Goal: Communication & Community: Answer question/provide support

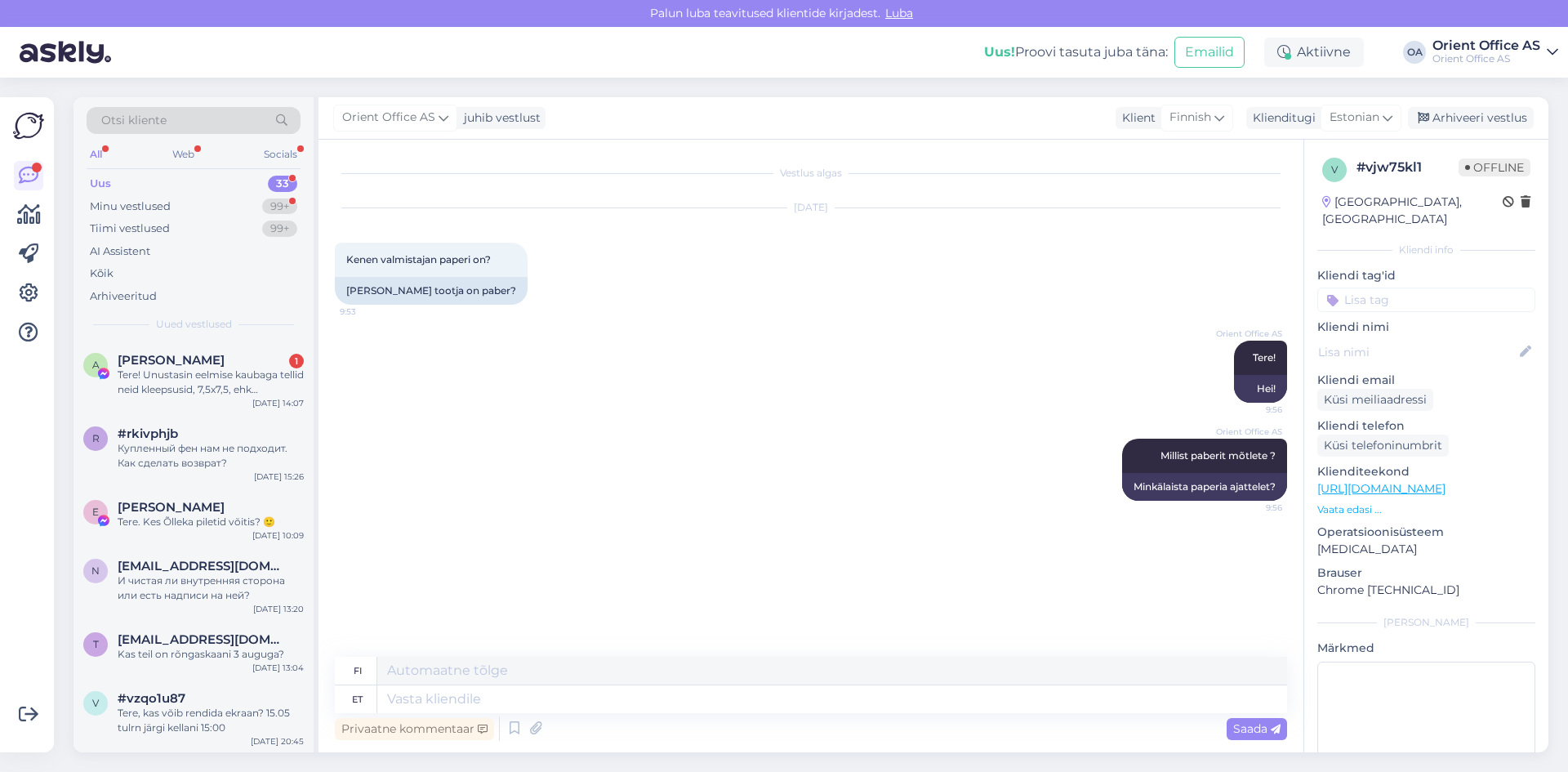
click at [193, 350] on div "A [PERSON_NAME] 1 Tere! Unustasin eelmise kaubaga tellid neid kleepsusid, 7,5x7…" at bounding box center [193, 378] width 240 height 73
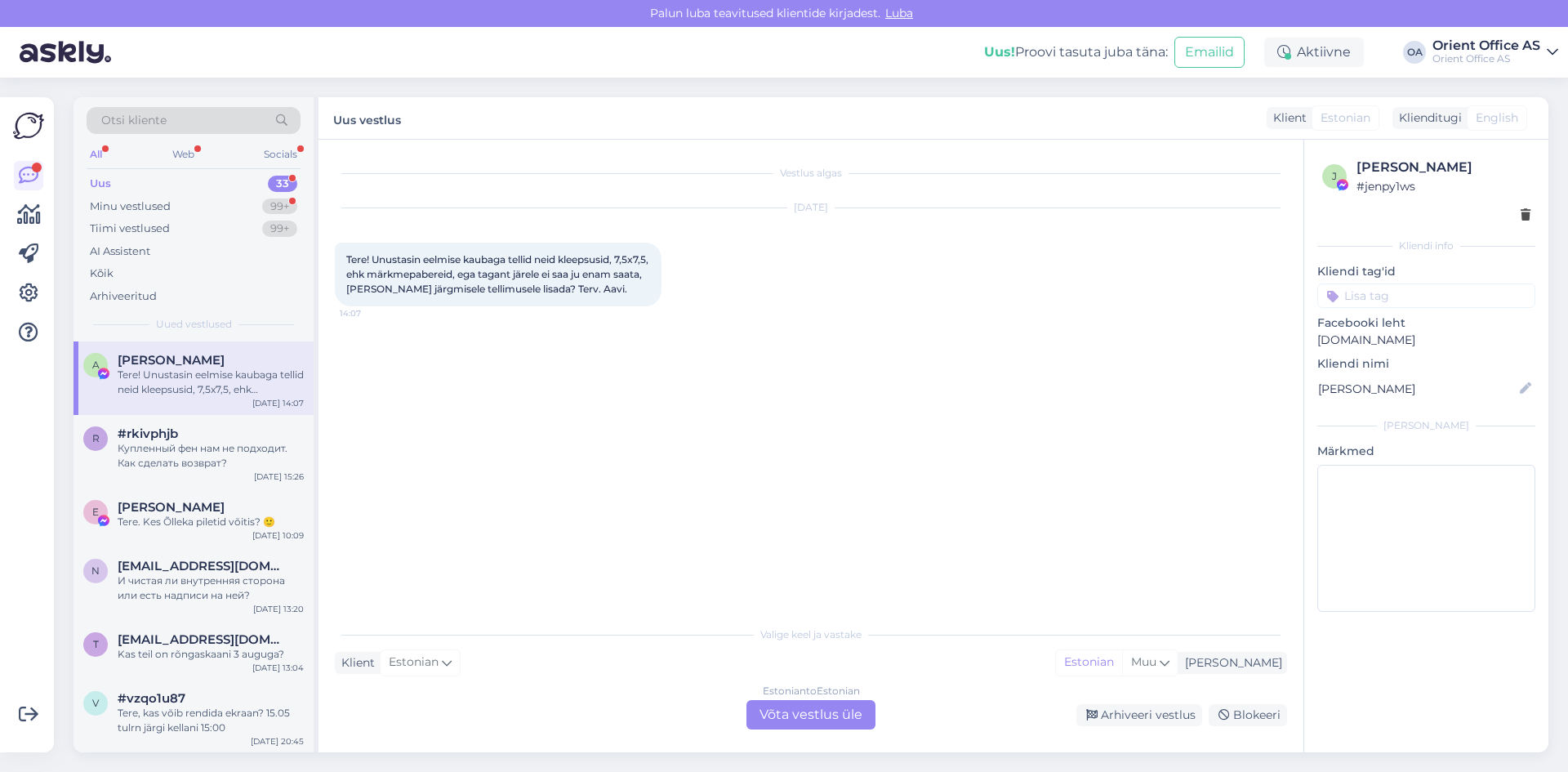
click at [783, 709] on div "Estonian to Estonian Võta vestlus üle" at bounding box center [811, 714] width 129 height 29
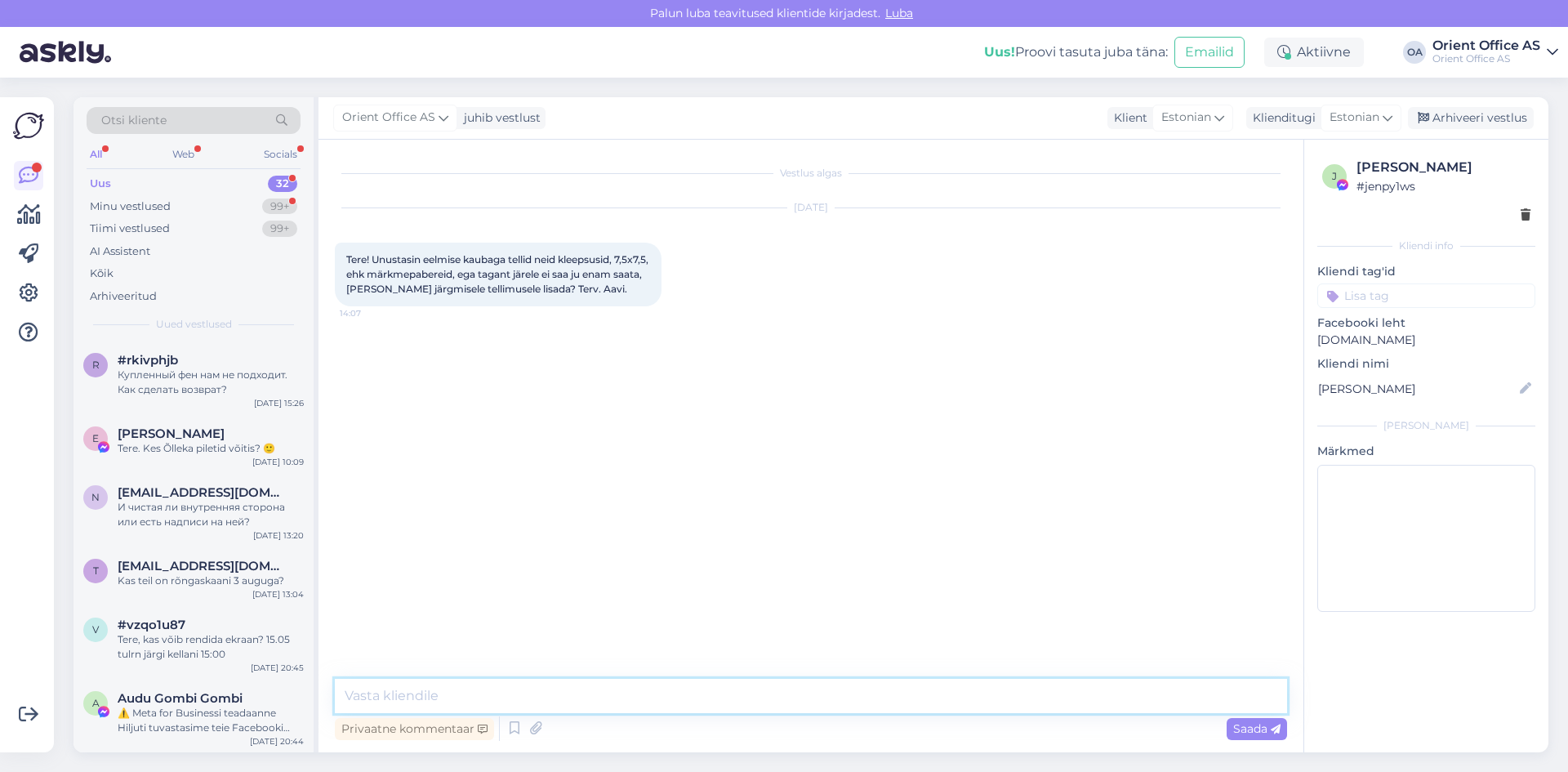
click at [562, 694] on textarea at bounding box center [810, 695] width 952 height 34
type textarea "Tere!"
type textarea "Saame koostada uue tellimuse märkmepaberile."
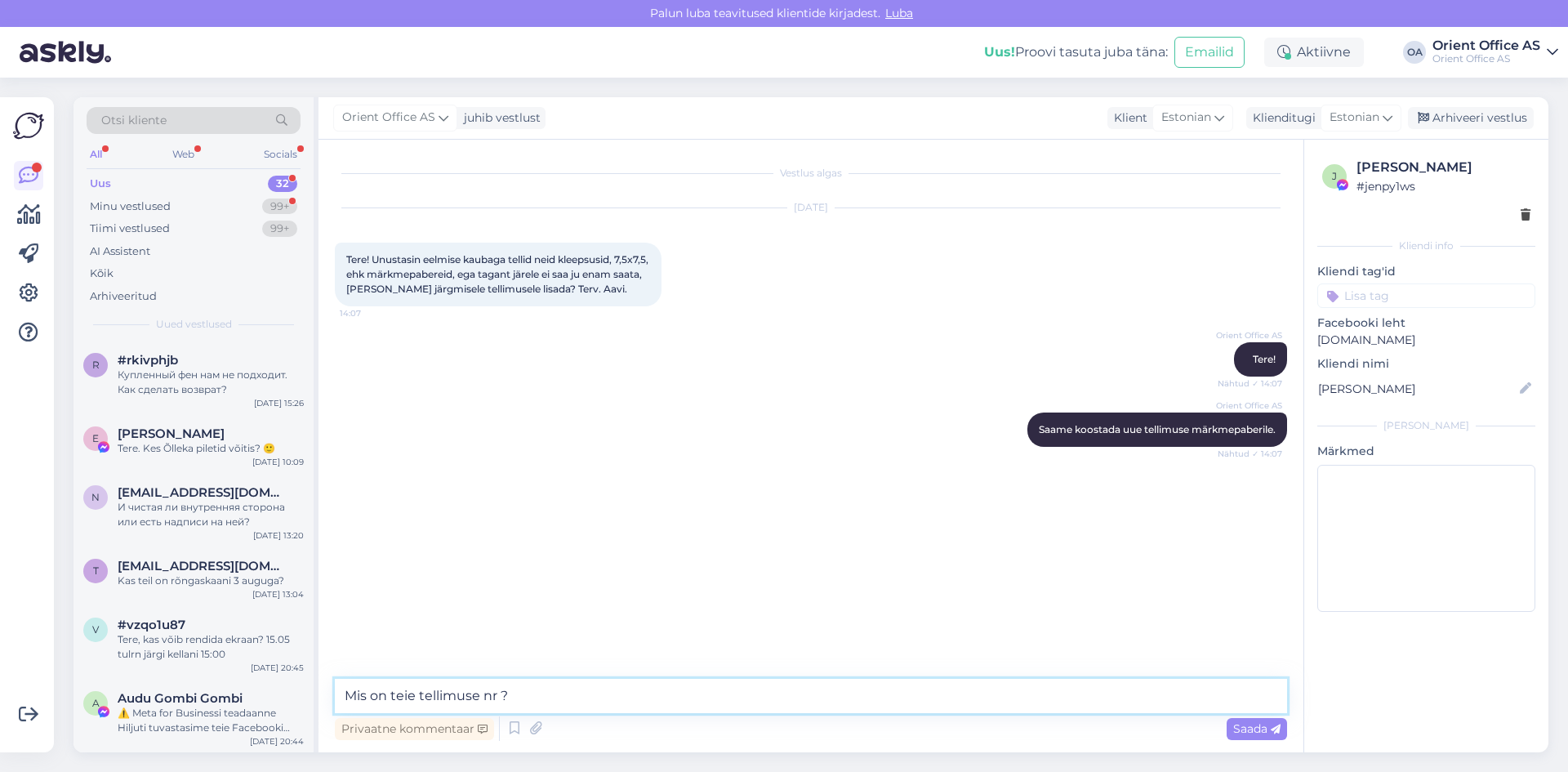
type textarea "Mis on teie tellimuse nr ?"
click at [417, 690] on textarea at bounding box center [810, 695] width 952 height 34
click at [417, 691] on textarea at bounding box center [810, 695] width 952 height 34
click at [419, 691] on textarea at bounding box center [810, 695] width 952 height 34
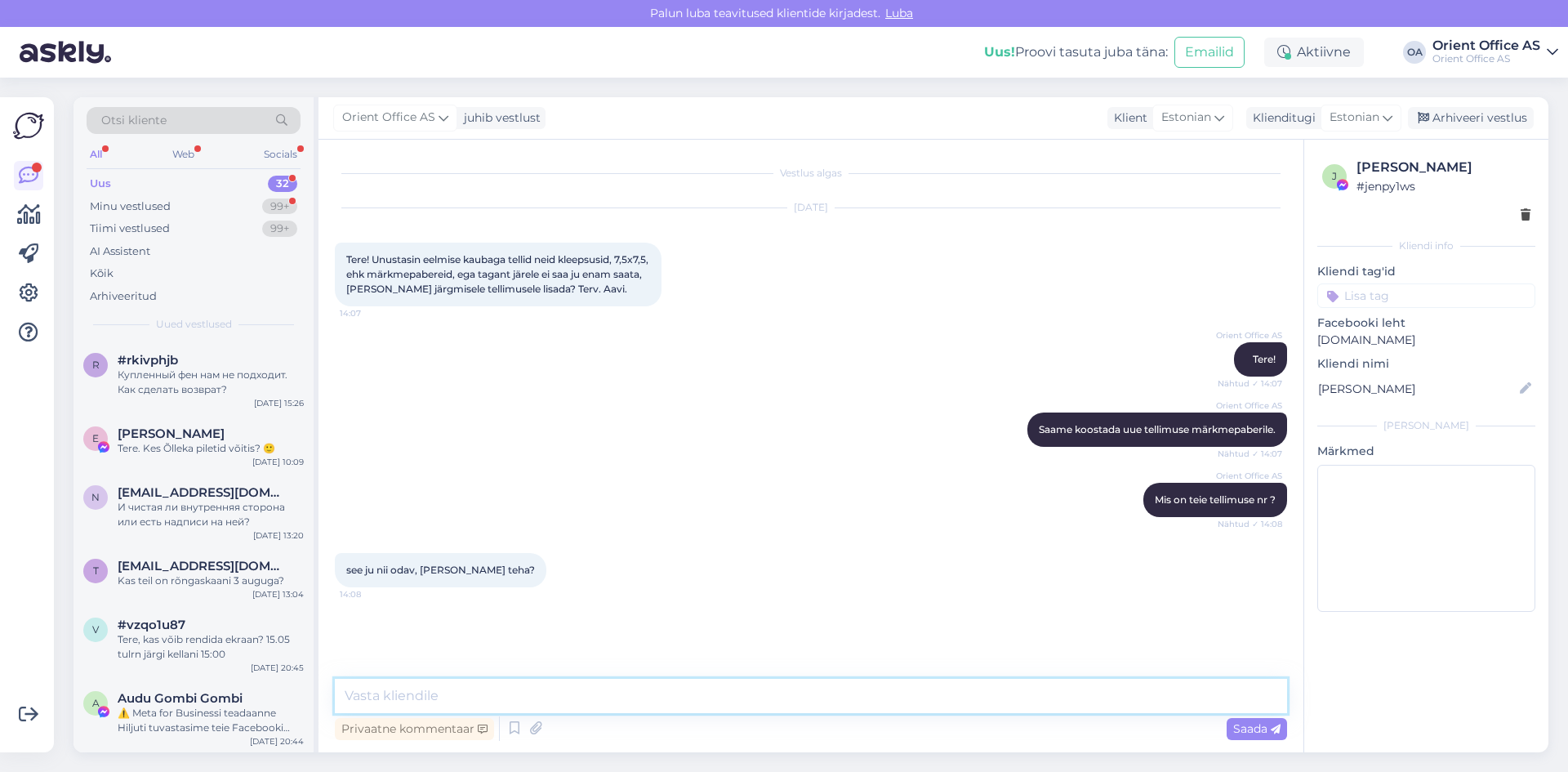
click at [419, 691] on textarea at bounding box center [810, 695] width 952 height 34
drag, startPoint x: 571, startPoint y: 695, endPoint x: 588, endPoint y: 695, distance: 17.0
click at [588, 695] on textarea "Täpsustage [PERSON_NAME] tellimuse nr-it palun" at bounding box center [810, 695] width 952 height 34
type textarea "Täpsustage [PERSON_NAME] tellimuse numbrit palun"
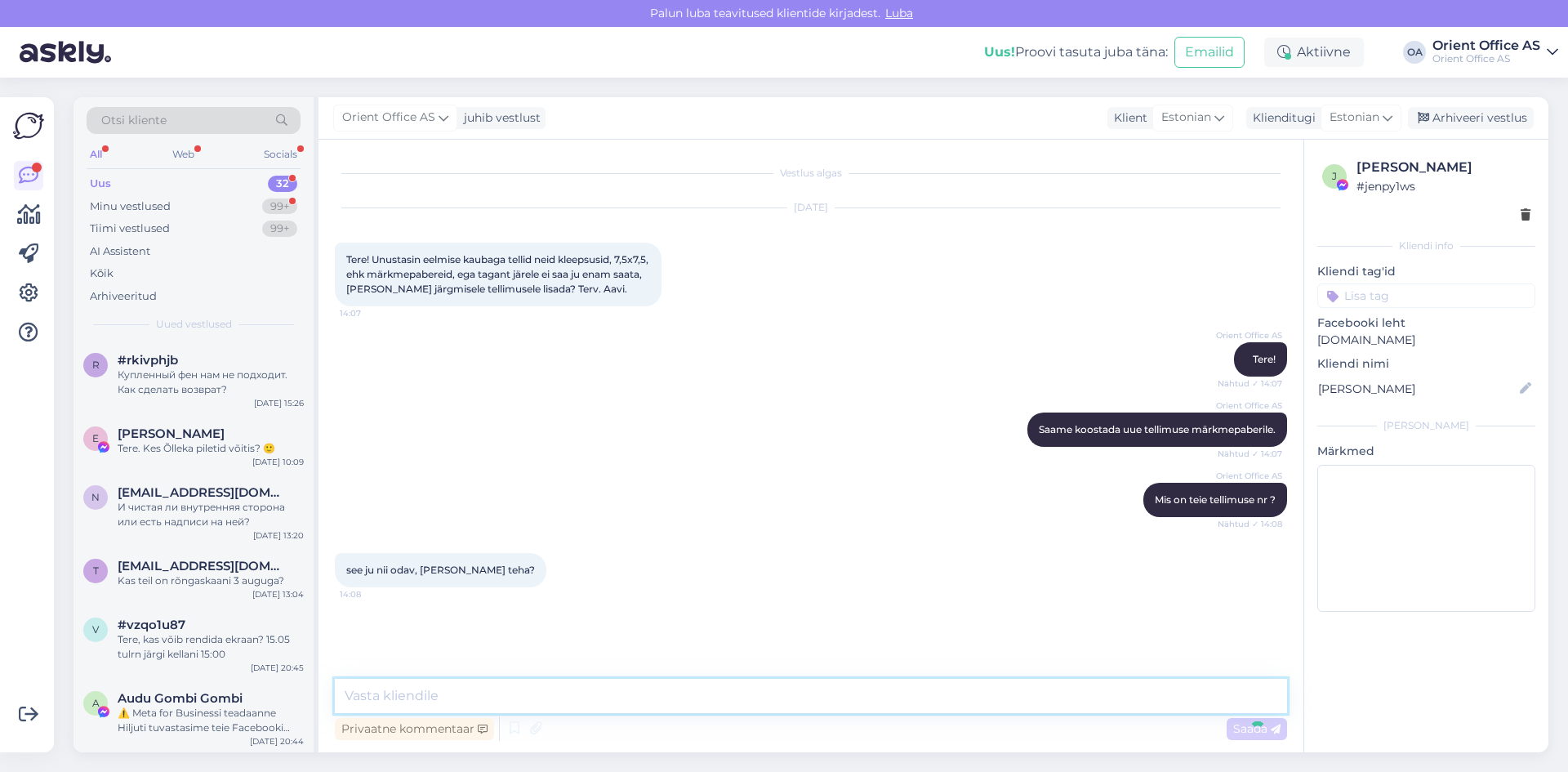
scroll to position [82, 0]
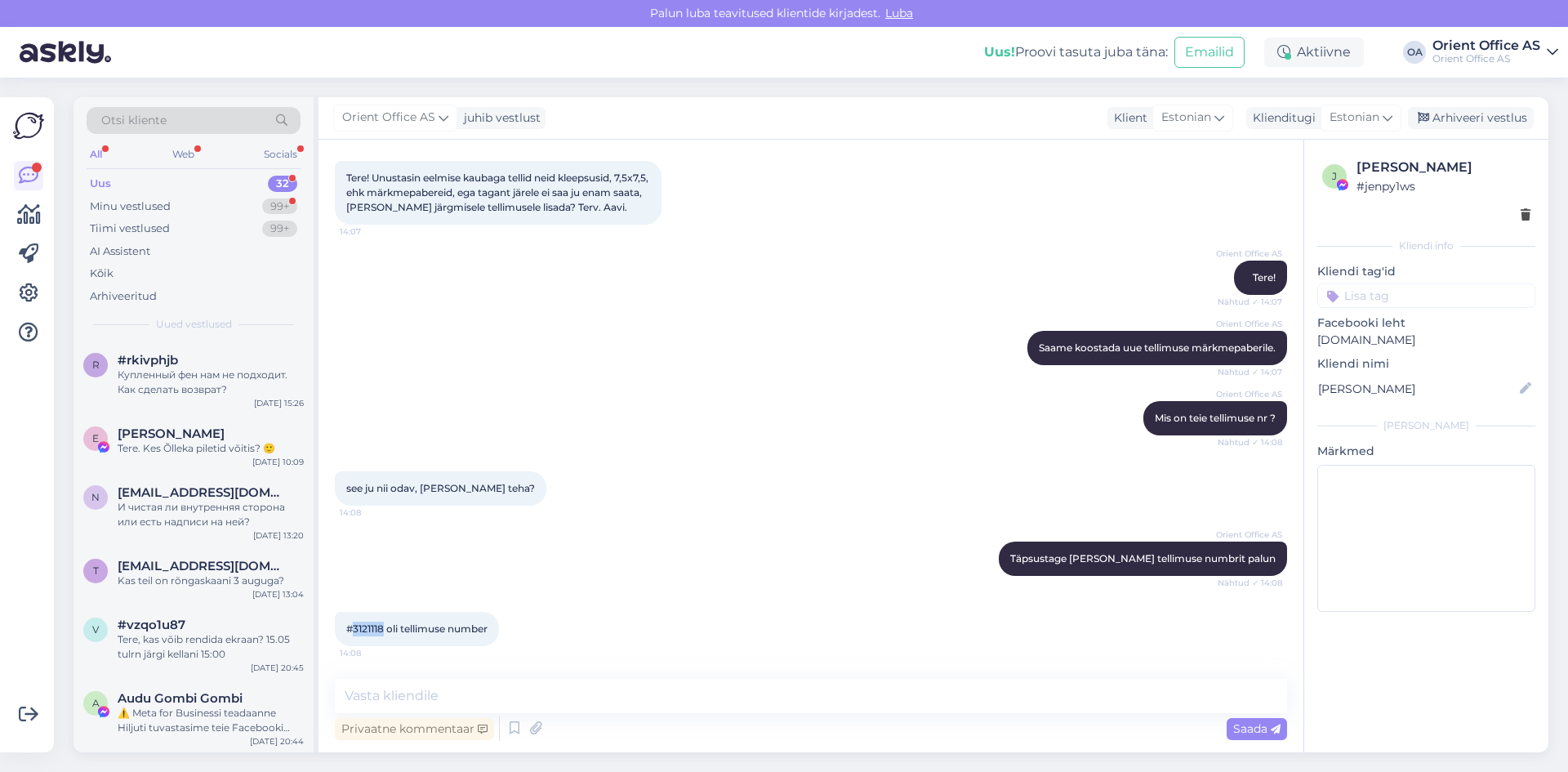
drag, startPoint x: 384, startPoint y: 628, endPoint x: 353, endPoint y: 626, distance: 31.1
click at [353, 626] on span "#3121118 oli tellimuse number" at bounding box center [416, 629] width 141 height 12
copy span "3121118"
click at [402, 695] on textarea at bounding box center [810, 695] width 952 height 34
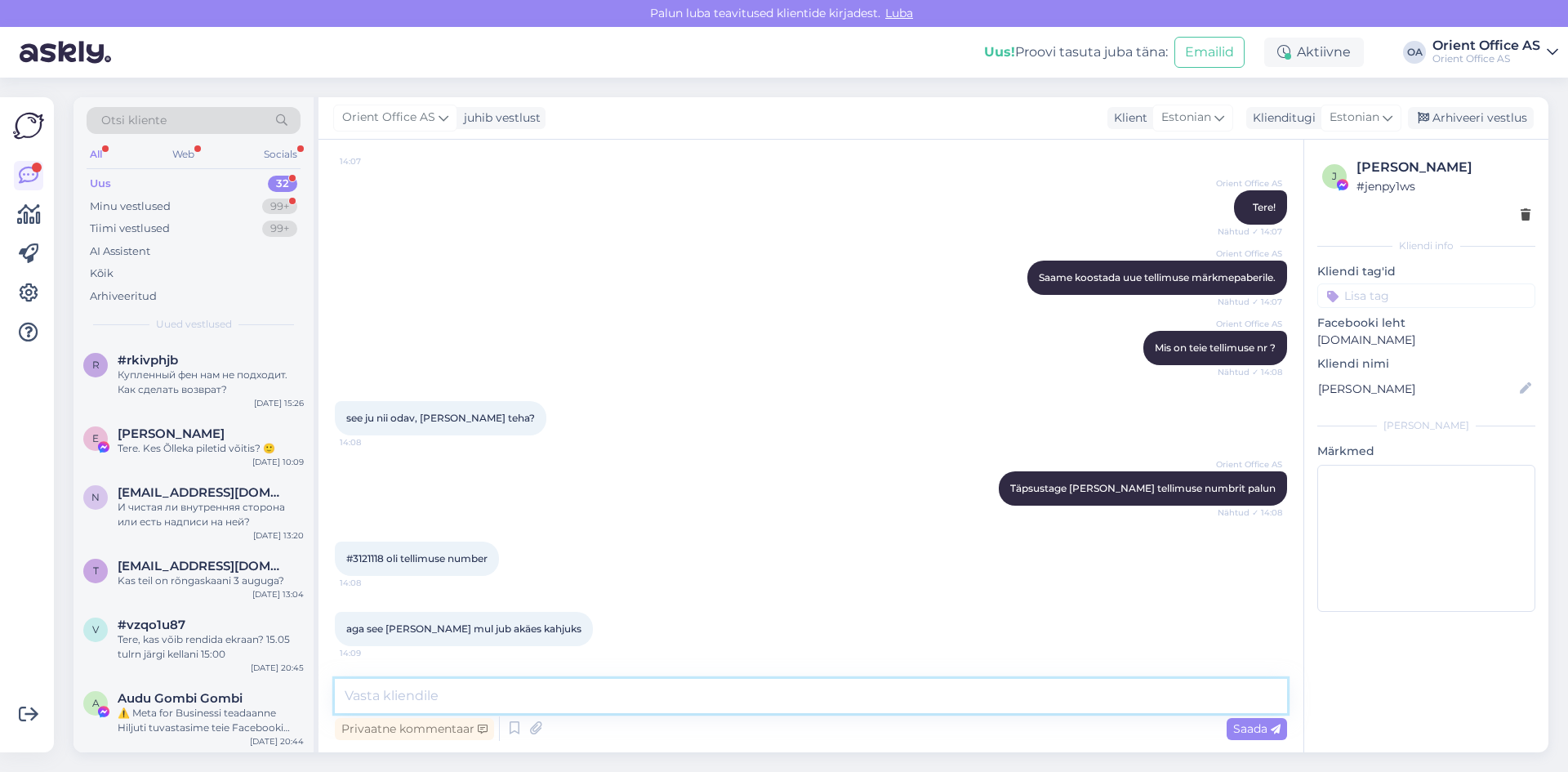
click at [497, 691] on textarea at bounding box center [810, 695] width 952 height 34
click at [497, 695] on textarea at bounding box center [810, 695] width 952 height 34
type textarea "Saame lisada järeltellimusele , [PERSON_NAME] järgi"
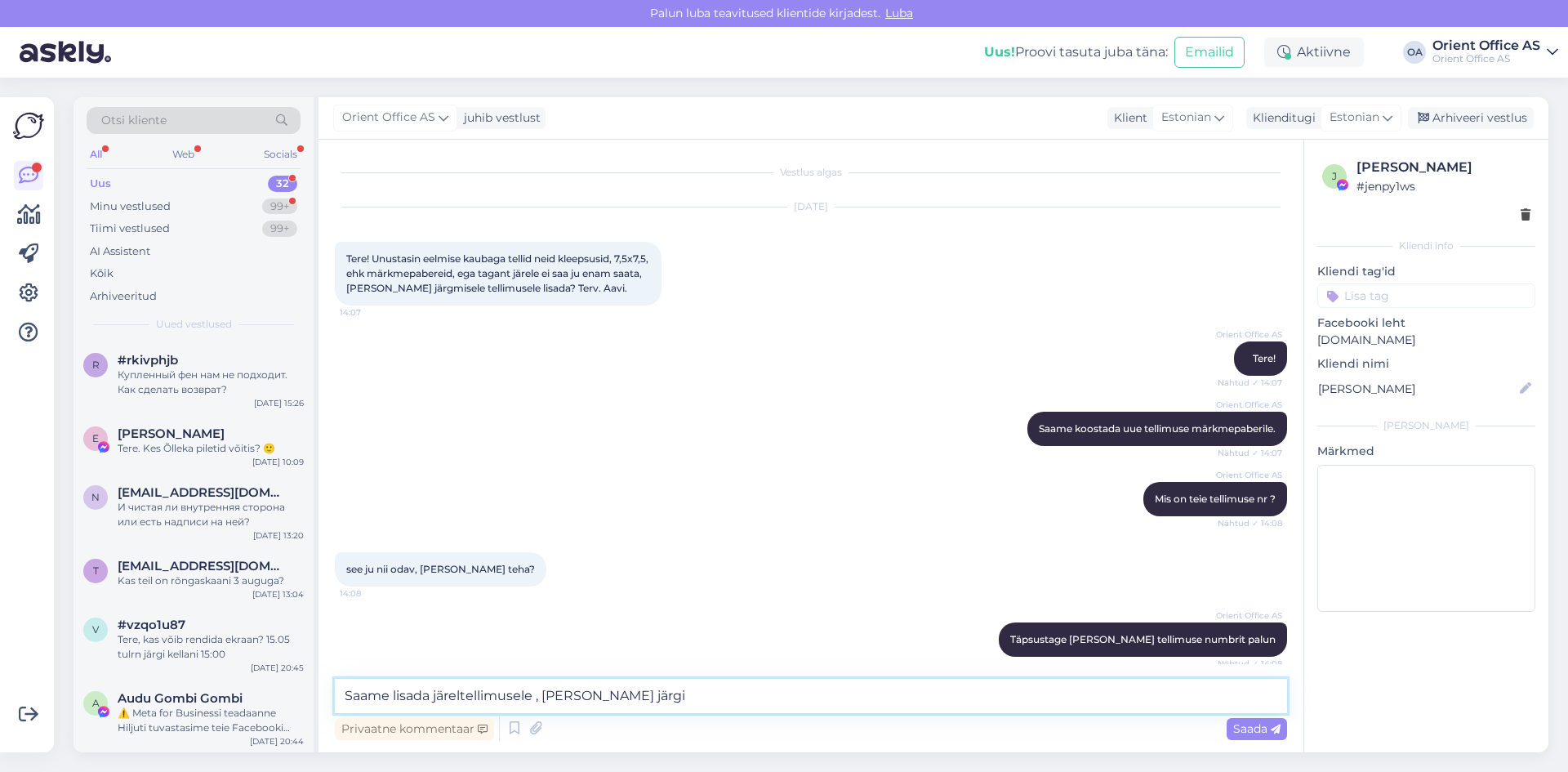
scroll to position [0, 0]
drag, startPoint x: 667, startPoint y: 695, endPoint x: 211, endPoint y: 702, distance: 456.1
click at [218, 702] on div "Otsi kliente All Web Socials Uus 32 Minu vestlused 99+ Tiimi vestlused 99+ AI A…" at bounding box center [810, 424] width 1475 height 655
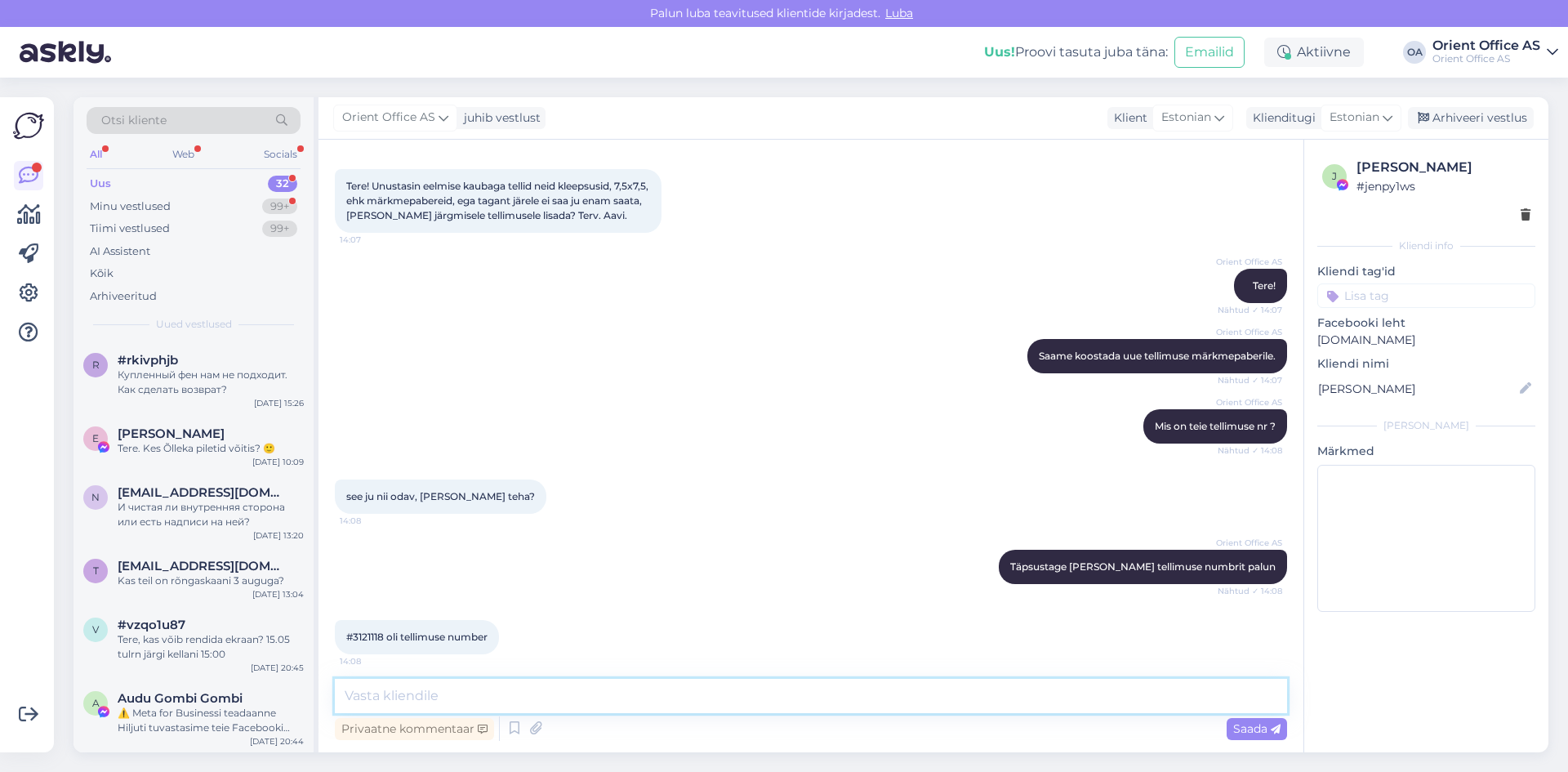
scroll to position [152, 0]
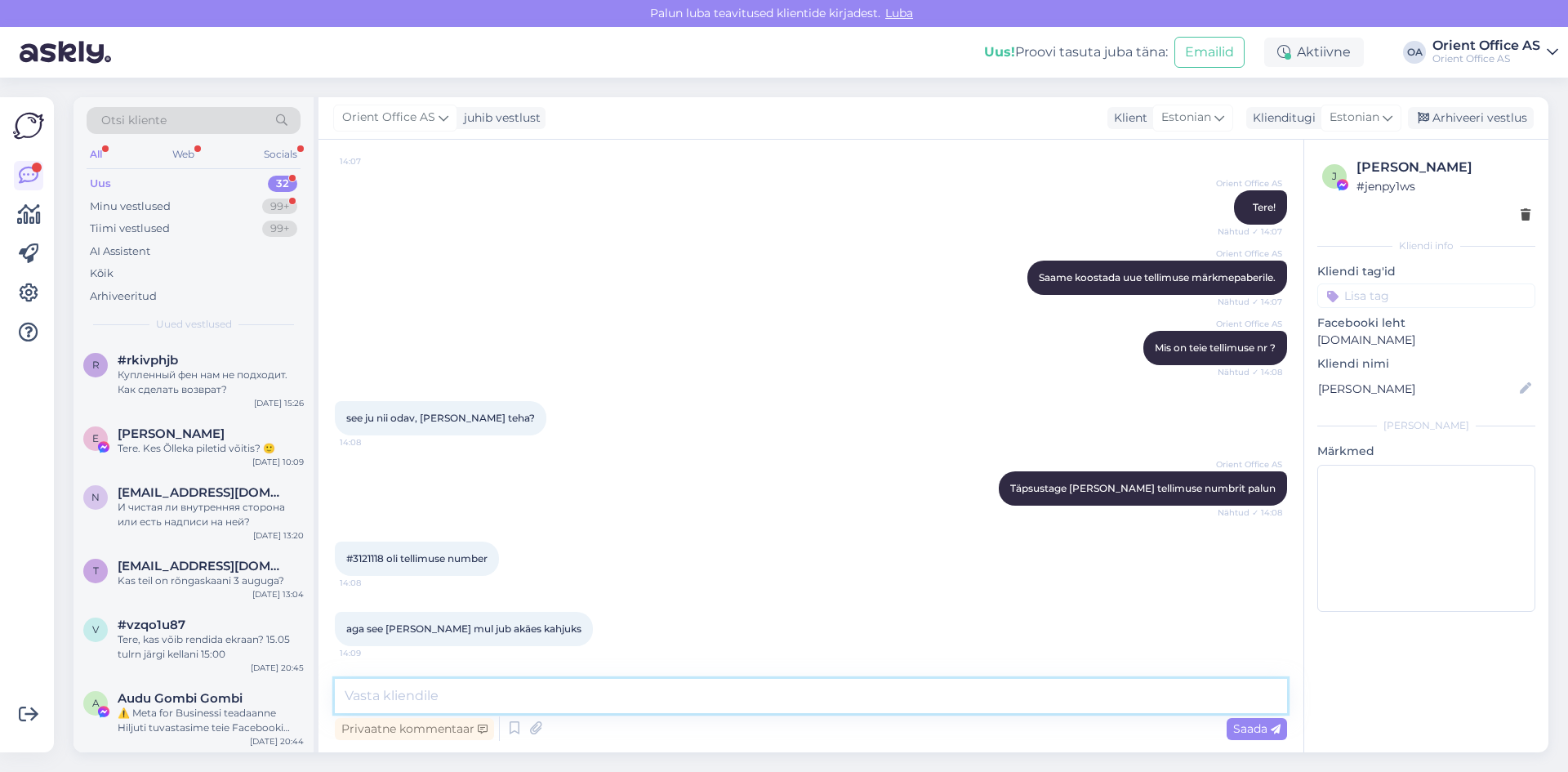
click at [376, 683] on textarea at bounding box center [810, 695] width 952 height 34
click at [421, 696] on textarea "Teie haldur võtab teiega ühendust" at bounding box center [810, 695] width 952 height 34
type textarea "[PERSON_NAME] ([PERSON_NAME]) võtab teiega ühendust"
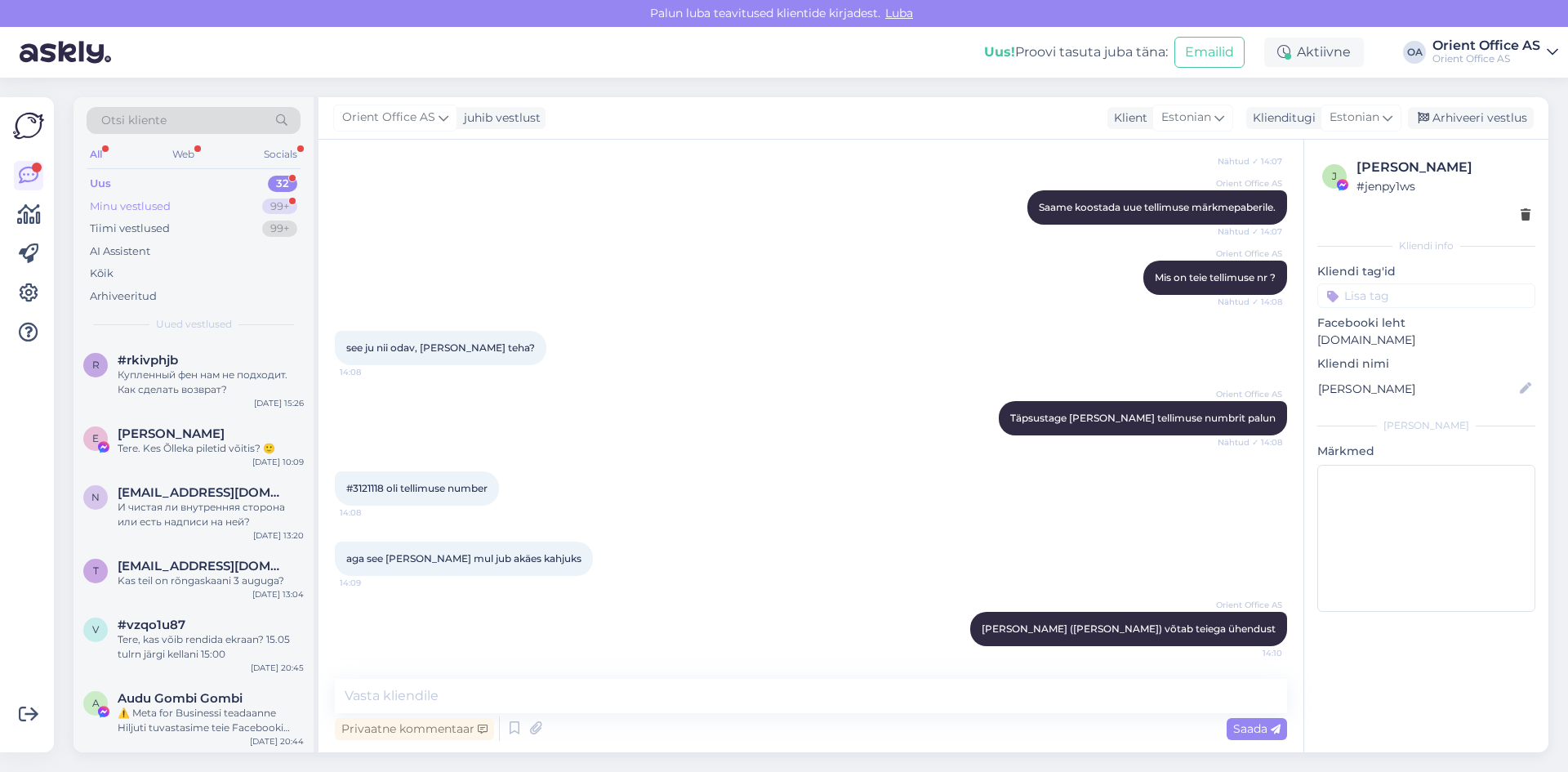
click at [193, 210] on div "Minu vestlused 99+" at bounding box center [193, 207] width 214 height 23
